Goal: Contribute content: Add original content to the website for others to see

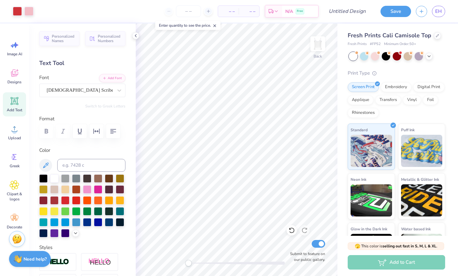
scroll to position [123, 0]
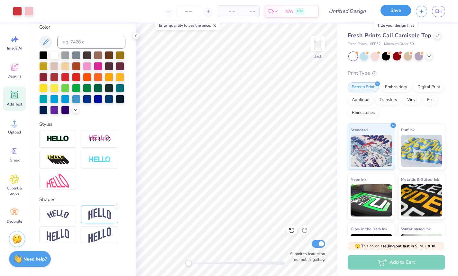
click at [404, 12] on button "Save" at bounding box center [396, 10] width 31 height 11
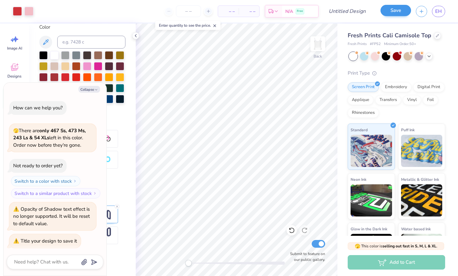
scroll to position [1, 0]
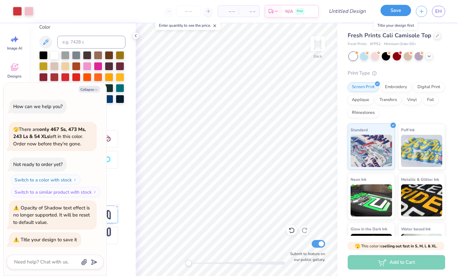
click at [397, 14] on button "Save" at bounding box center [396, 10] width 31 height 11
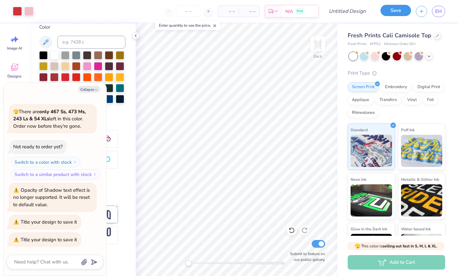
click at [397, 14] on button "Save" at bounding box center [396, 10] width 31 height 11
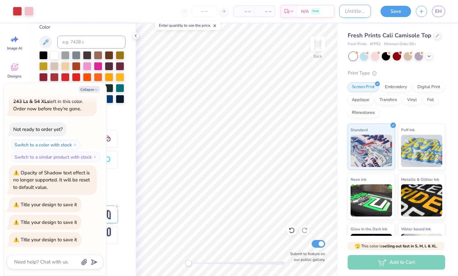
type textarea "x"
click at [345, 10] on input "Design Title" at bounding box center [355, 11] width 32 height 13
type input "d"
type textarea "x"
type input "de"
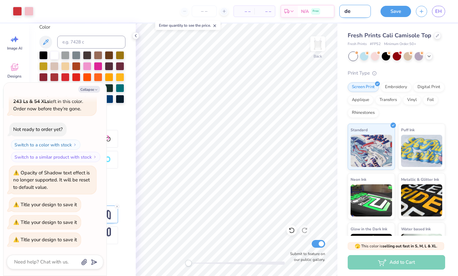
type textarea "x"
type input "des"
type textarea "x"
type input "desi"
type textarea "x"
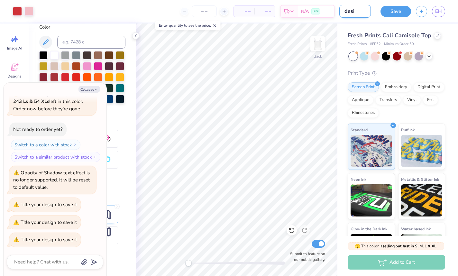
type input "desig"
type textarea "x"
type input "design"
type textarea "x"
type input "design"
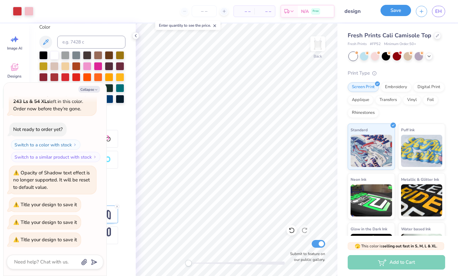
click at [394, 13] on button "Save" at bounding box center [396, 10] width 31 height 11
click at [397, 11] on div "Save" at bounding box center [396, 11] width 31 height 11
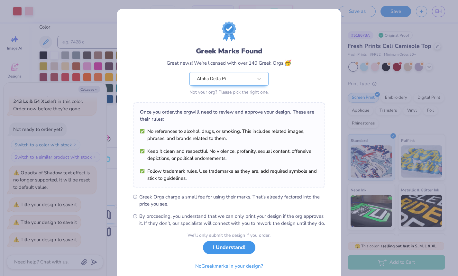
click at [234, 251] on button "I Understand!" at bounding box center [229, 247] width 52 height 13
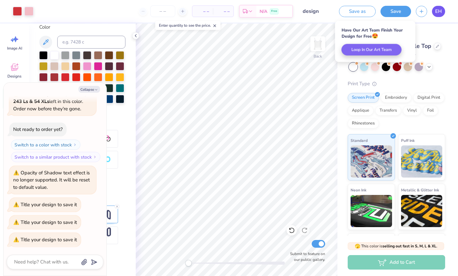
type textarea "x"
click at [437, 10] on span "EH" at bounding box center [438, 11] width 7 height 7
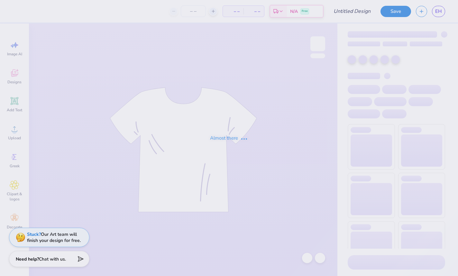
type input "design"
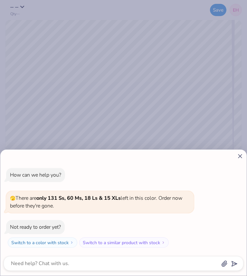
click at [238, 156] on icon at bounding box center [239, 156] width 7 height 7
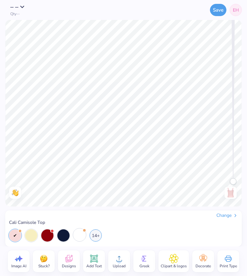
click at [79, 235] on div at bounding box center [79, 235] width 12 height 12
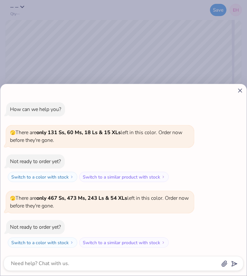
click at [241, 91] on icon at bounding box center [239, 90] width 7 height 7
type textarea "x"
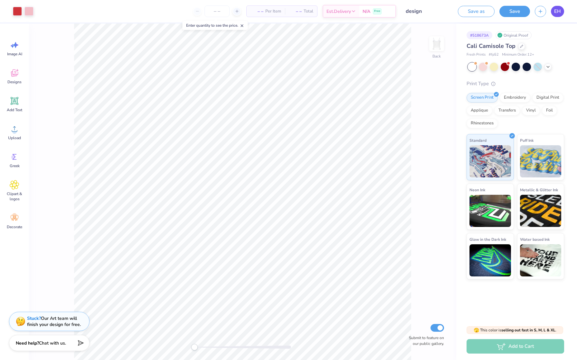
click at [458, 10] on span "EH" at bounding box center [557, 11] width 7 height 7
